Goal: Information Seeking & Learning: Learn about a topic

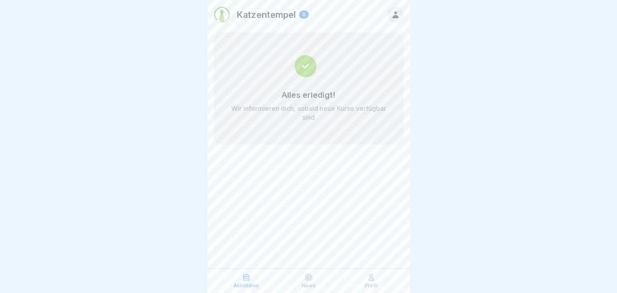
click at [376, 274] on div "Profil" at bounding box center [371, 280] width 58 height 15
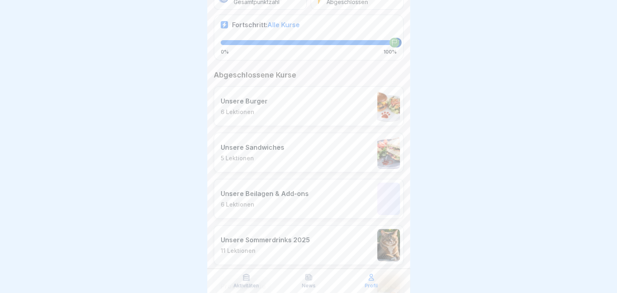
scroll to position [162, 0]
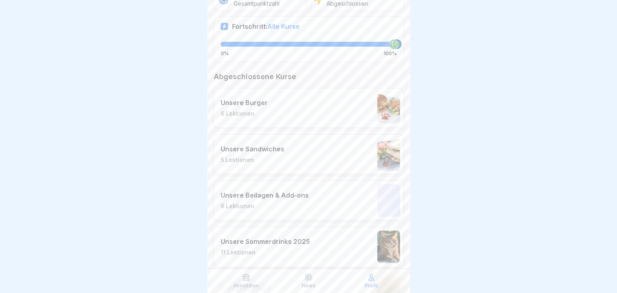
click at [301, 114] on div "Unsere Burger 6 Lektionen" at bounding box center [309, 108] width 190 height 40
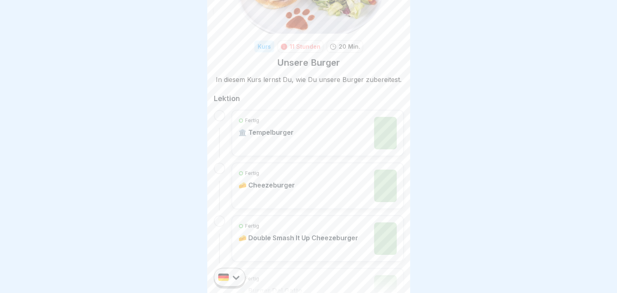
scroll to position [81, 0]
click at [308, 126] on div "Fertig 🏛️ Tempelburger" at bounding box center [318, 131] width 158 height 32
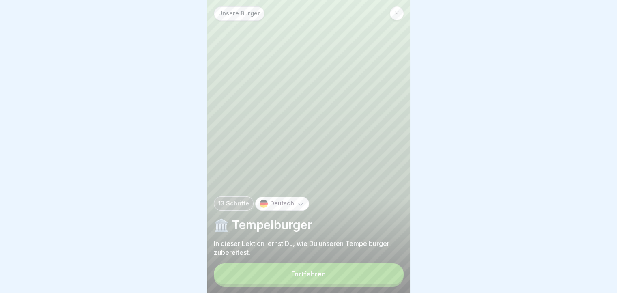
click at [334, 279] on button "Fortfahren" at bounding box center [309, 273] width 190 height 21
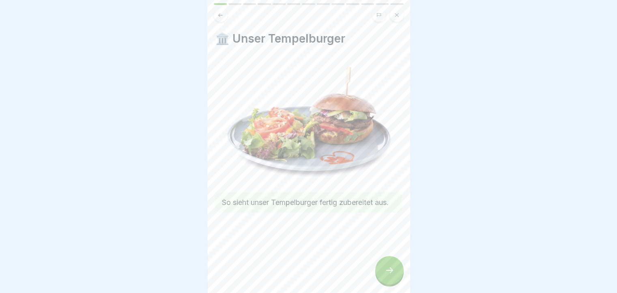
click at [223, 20] on button at bounding box center [221, 15] width 14 height 14
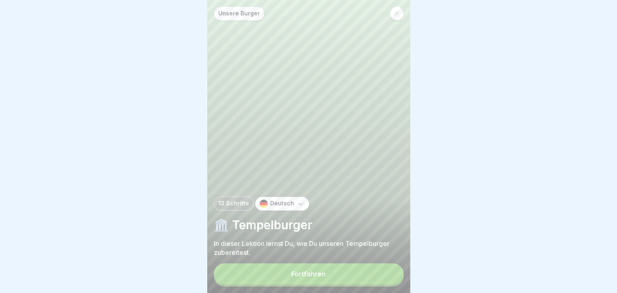
click at [360, 271] on button "Fortfahren" at bounding box center [309, 273] width 190 height 21
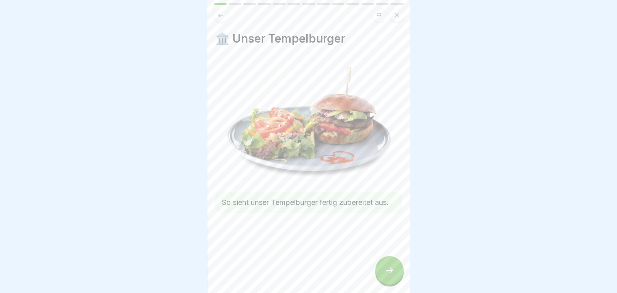
click at [398, 281] on div at bounding box center [389, 270] width 28 height 28
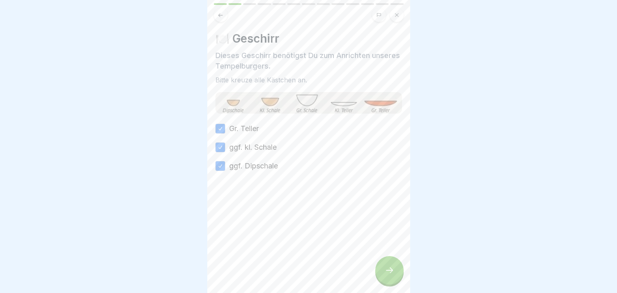
click at [221, 13] on icon at bounding box center [220, 15] width 6 height 6
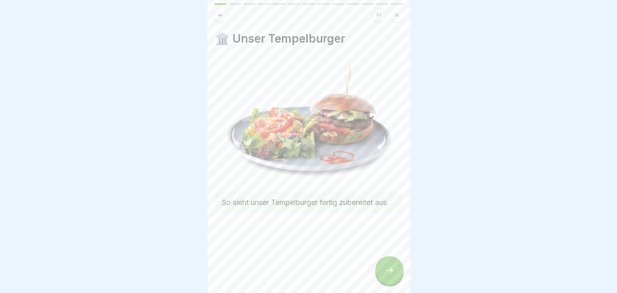
click at [394, 268] on div at bounding box center [389, 270] width 28 height 28
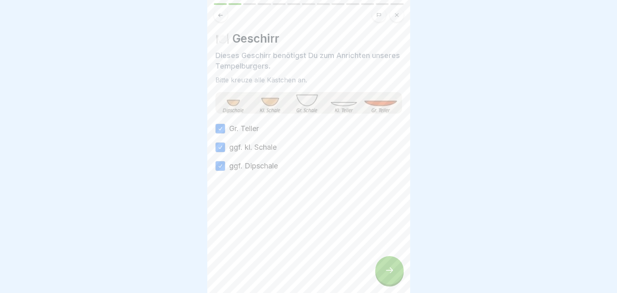
click at [394, 268] on div at bounding box center [389, 270] width 28 height 28
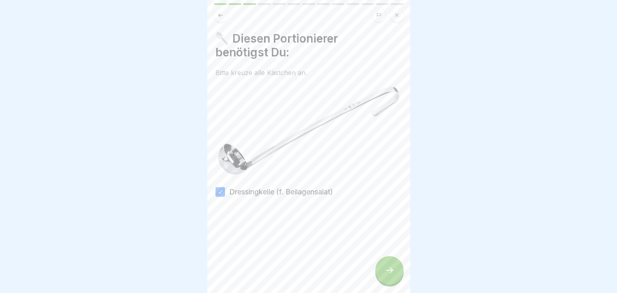
click at [394, 268] on div at bounding box center [389, 270] width 28 height 28
